Goal: Find specific page/section: Find specific page/section

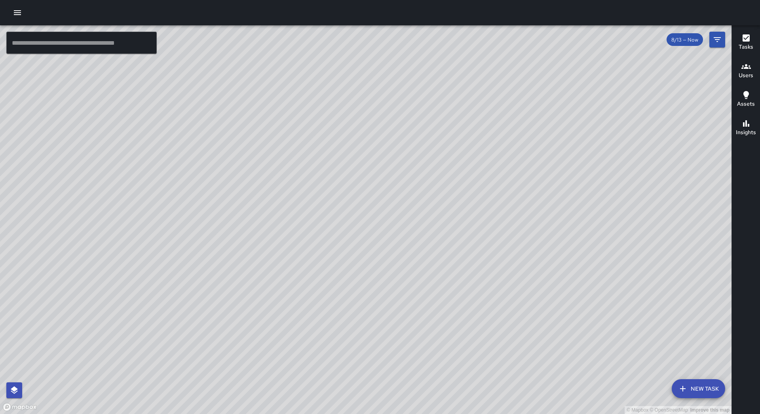
click at [14, 9] on icon "button" at bounding box center [17, 12] width 9 height 9
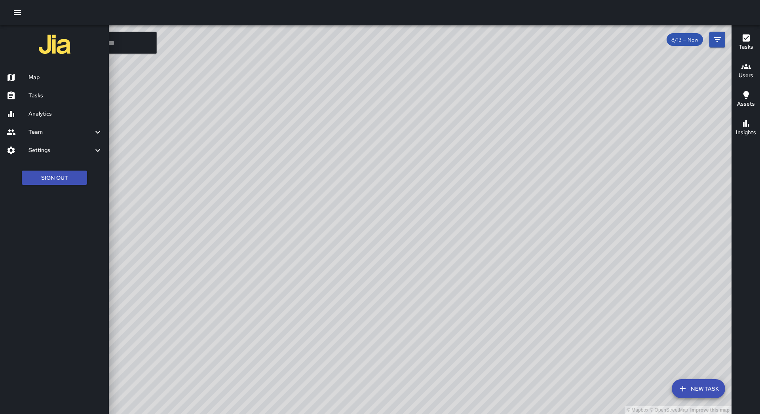
click at [48, 95] on h6 "Tasks" at bounding box center [65, 95] width 74 height 9
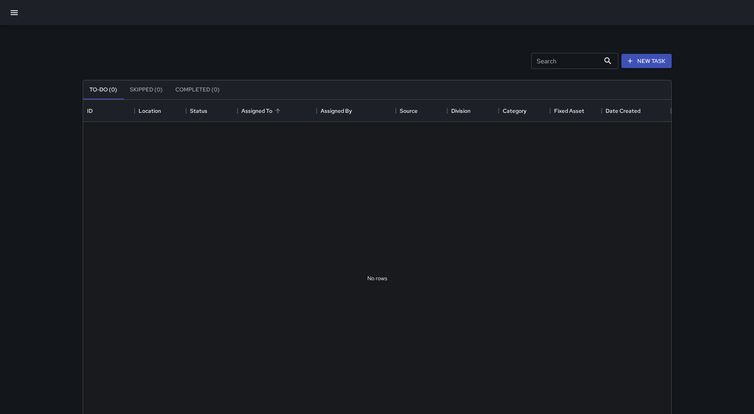
scroll to position [329, 582]
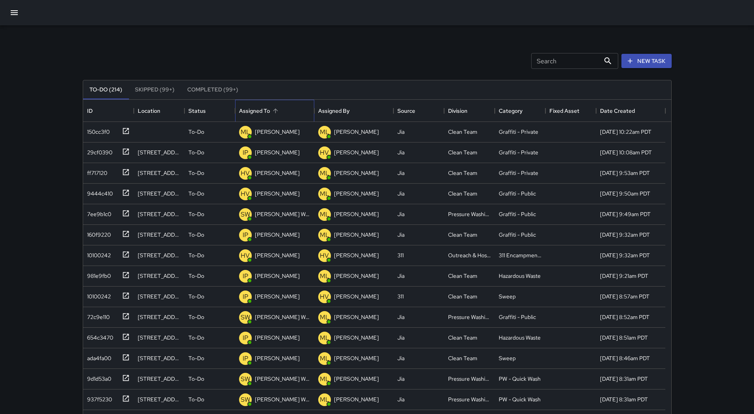
click at [285, 114] on div "Assigned To" at bounding box center [274, 111] width 71 height 22
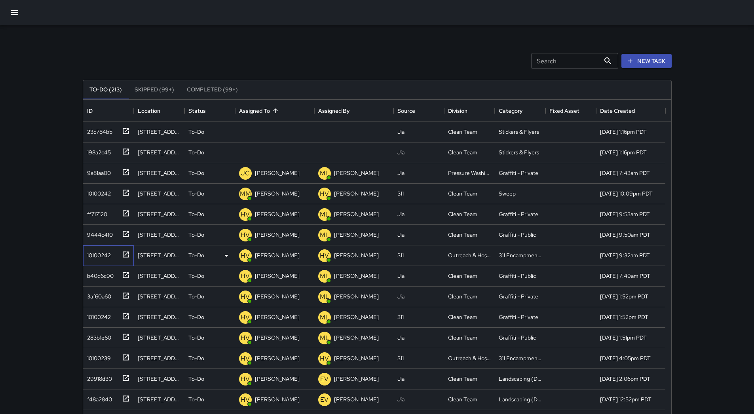
click at [110, 253] on div "10100242" at bounding box center [97, 253] width 27 height 11
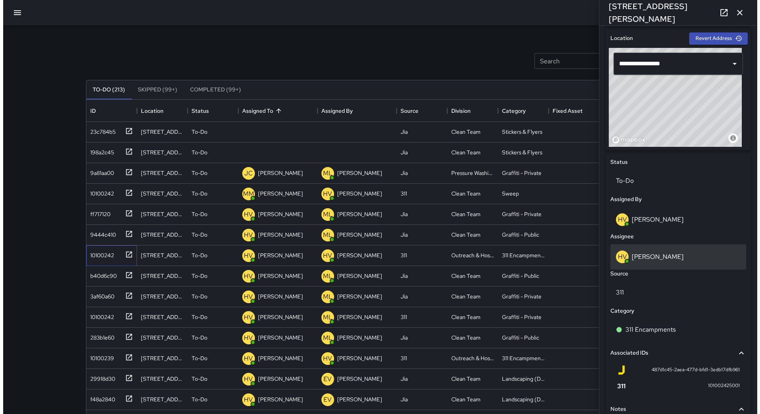
scroll to position [316, 0]
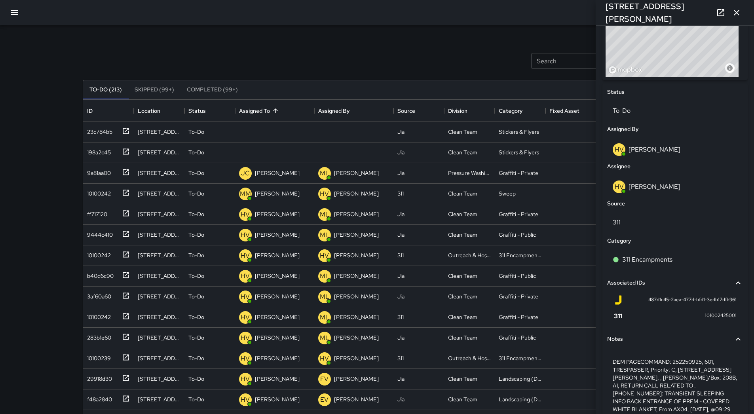
click at [13, 17] on icon "button" at bounding box center [13, 12] width 9 height 9
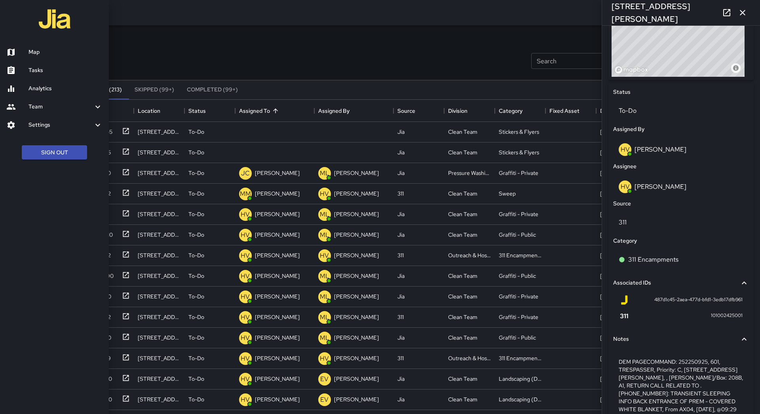
click at [34, 46] on link "Map" at bounding box center [54, 52] width 109 height 18
